Goal: Contribute content: Add original content to the website for others to see

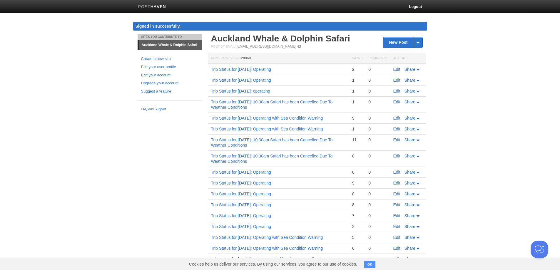
click at [397, 69] on link "Edit" at bounding box center [396, 69] width 7 height 5
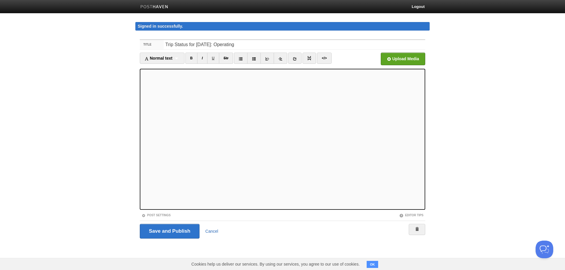
click at [211, 230] on link "Cancel" at bounding box center [211, 231] width 13 height 5
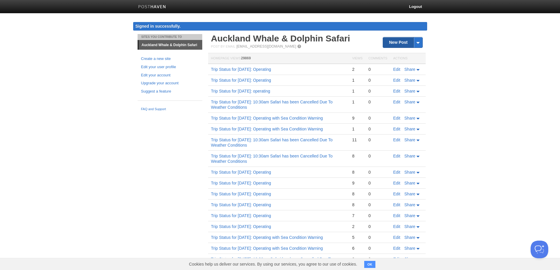
click at [391, 42] on link "New Post" at bounding box center [402, 42] width 39 height 10
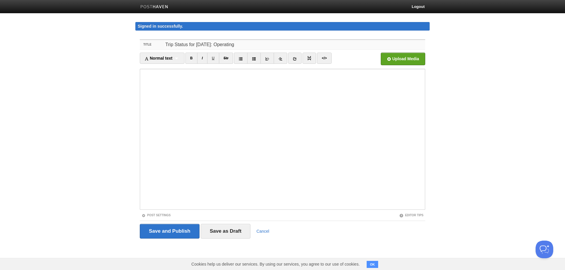
drag, startPoint x: 209, startPoint y: 46, endPoint x: 197, endPoint y: 47, distance: 12.1
click at [197, 47] on input "Trip Status for [DATE]: Operating" at bounding box center [294, 44] width 261 height 9
click at [221, 45] on input "Trip Status for [DATE]: Operating" at bounding box center [294, 44] width 261 height 9
type input "Trip Status for [DATE]: Operating"
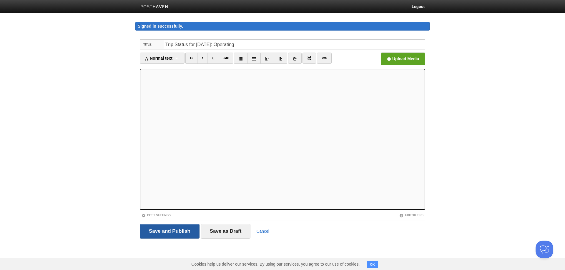
click at [163, 234] on input "Save and Publish" at bounding box center [170, 231] width 60 height 15
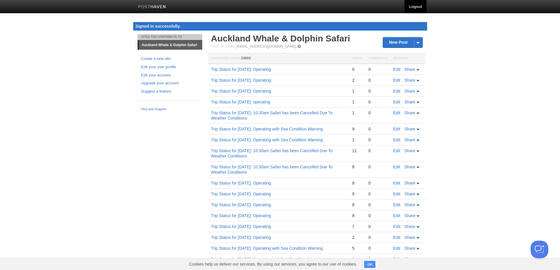
click at [415, 6] on link "Logout" at bounding box center [416, 6] width 22 height 13
